Goal: Task Accomplishment & Management: Use online tool/utility

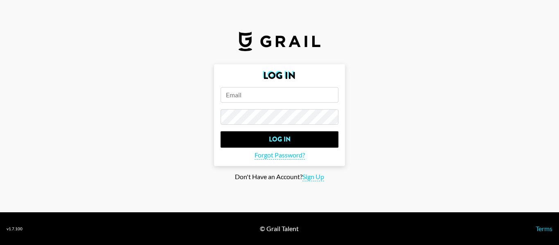
click at [270, 97] on input "email" at bounding box center [280, 95] width 118 height 16
click at [260, 103] on form "Log In Log In Forgot Password?" at bounding box center [279, 115] width 131 height 102
click at [250, 97] on input "email" at bounding box center [280, 95] width 118 height 16
click at [14, 79] on main "Log In Log In Forgot Password? Don't Have an Account? Sign Up" at bounding box center [280, 122] width 546 height 117
click at [292, 93] on input "email" at bounding box center [280, 95] width 118 height 16
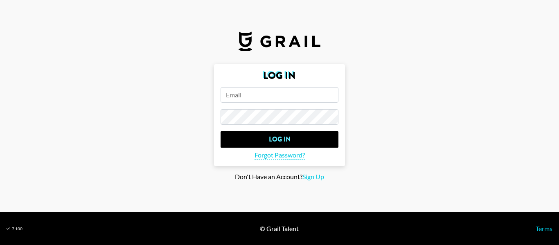
paste input "[PERSON_NAME][EMAIL_ADDRESS][DOMAIN_NAME]"
type input "[PERSON_NAME][EMAIL_ADDRESS][DOMAIN_NAME]"
click at [1, 160] on section "Log In [PERSON_NAME][EMAIL_ADDRESS][DOMAIN_NAME] Log In Forgot Password? Don't …" at bounding box center [279, 106] width 559 height 212
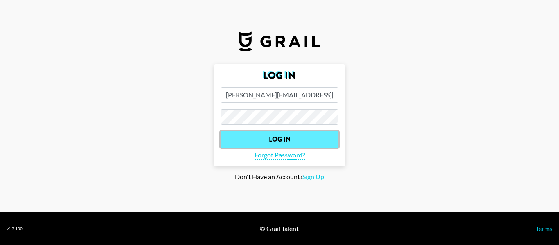
click at [259, 134] on input "Log In" at bounding box center [280, 139] width 118 height 16
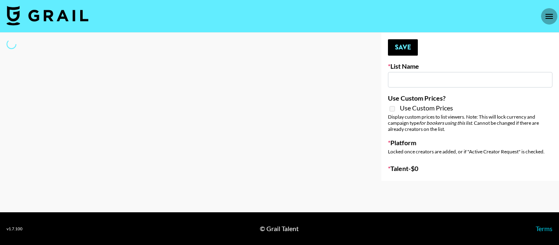
click at [553, 20] on icon "open drawer" at bounding box center [549, 16] width 10 height 10
select select "Brand"
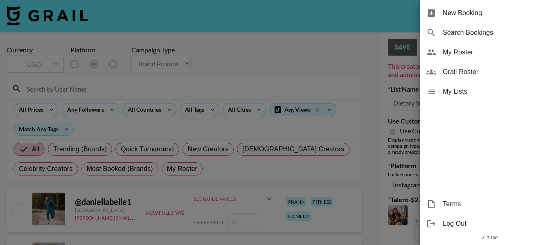
type input "Dietary Supp Brand"
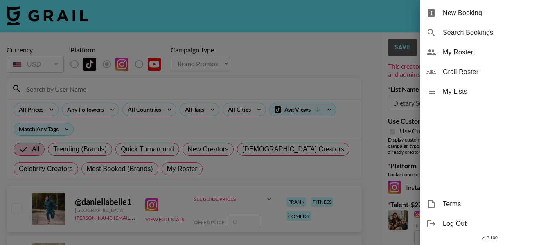
checkbox input "true"
click at [333, 58] on div at bounding box center [279, 122] width 559 height 245
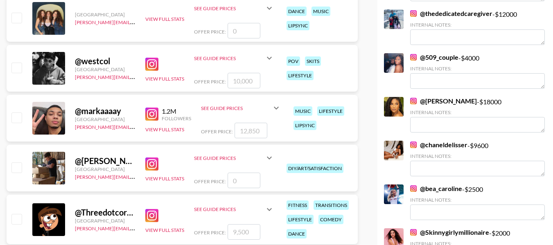
scroll to position [491, 0]
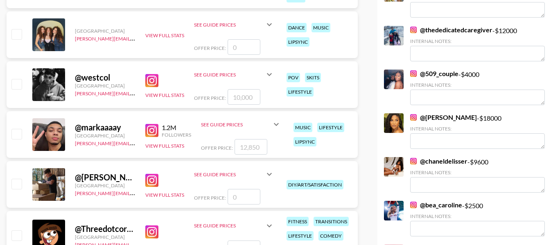
click at [149, 81] on img at bounding box center [151, 80] width 13 height 13
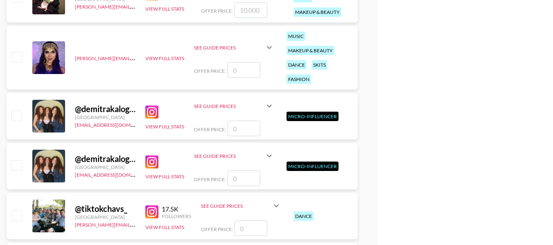
scroll to position [2096, 0]
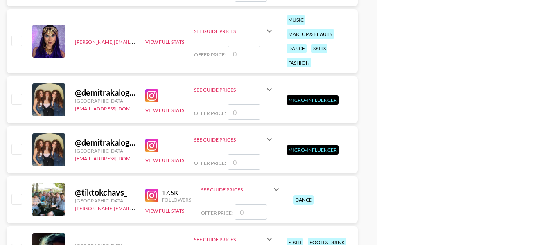
click at [20, 95] on input "checkbox" at bounding box center [16, 99] width 10 height 10
click at [14, 100] on input "checkbox" at bounding box center [16, 99] width 10 height 10
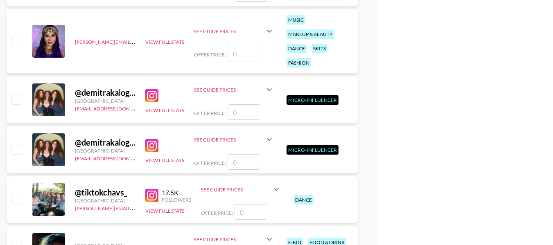
checkbox input "false"
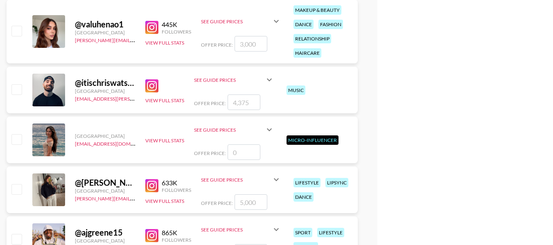
scroll to position [62876, 0]
